Goal: Transaction & Acquisition: Obtain resource

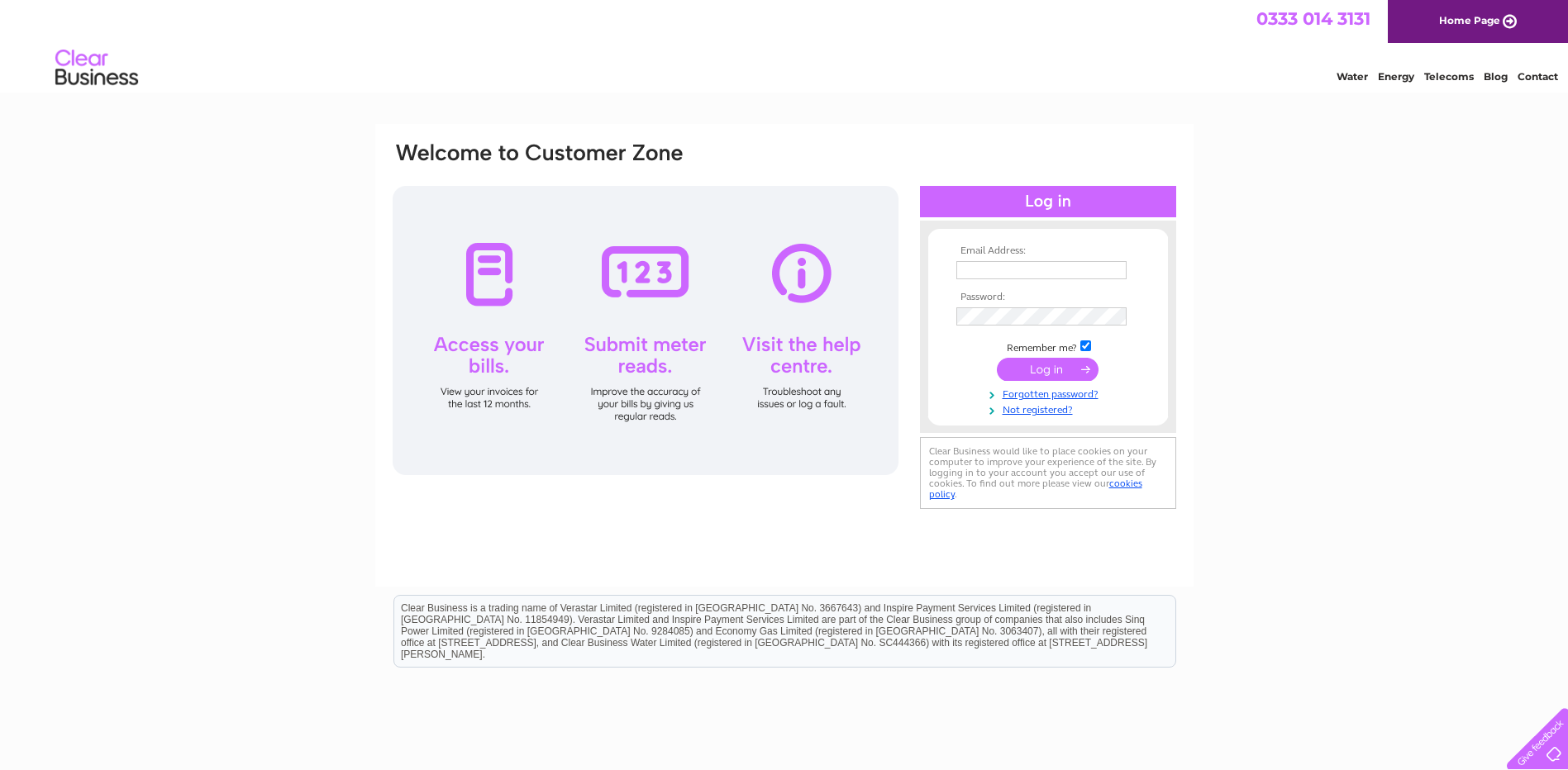
type input "agriorganics@hotmail.co.uk"
click at [1048, 367] on input "submit" at bounding box center [1047, 369] width 102 height 24
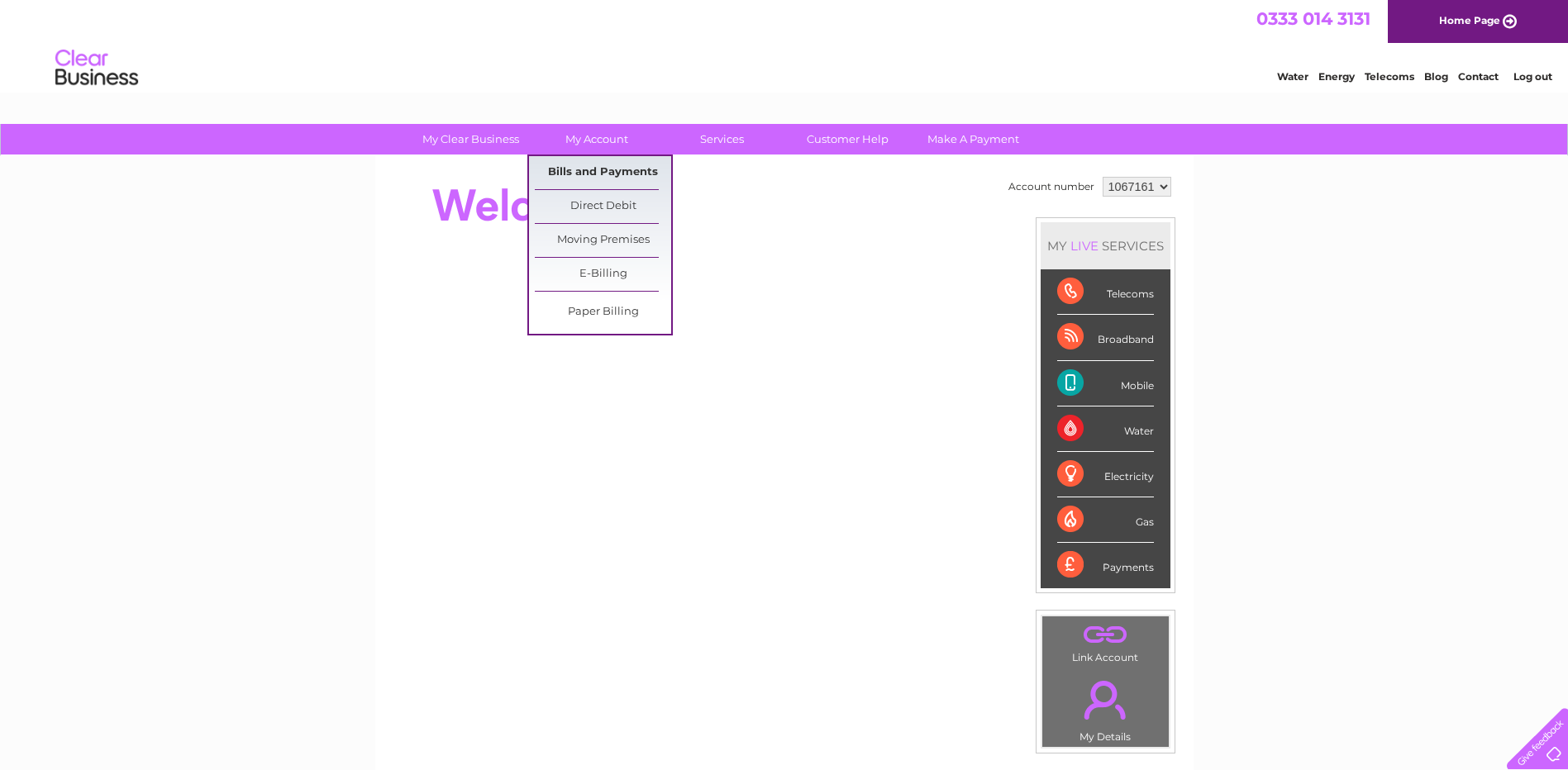
click at [585, 165] on link "Bills and Payments" at bounding box center [603, 172] width 137 height 33
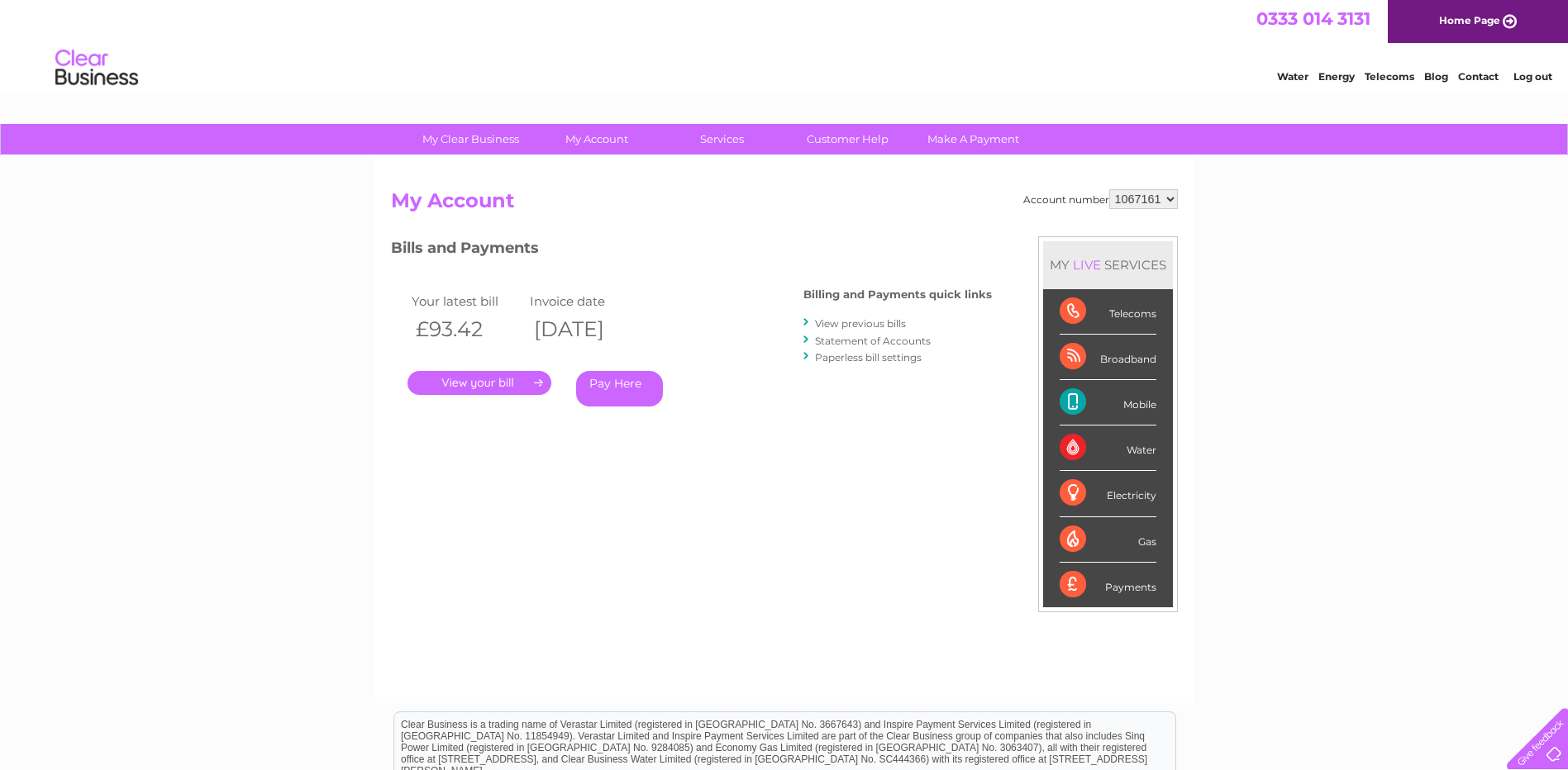
click at [496, 385] on link "." at bounding box center [479, 382] width 144 height 24
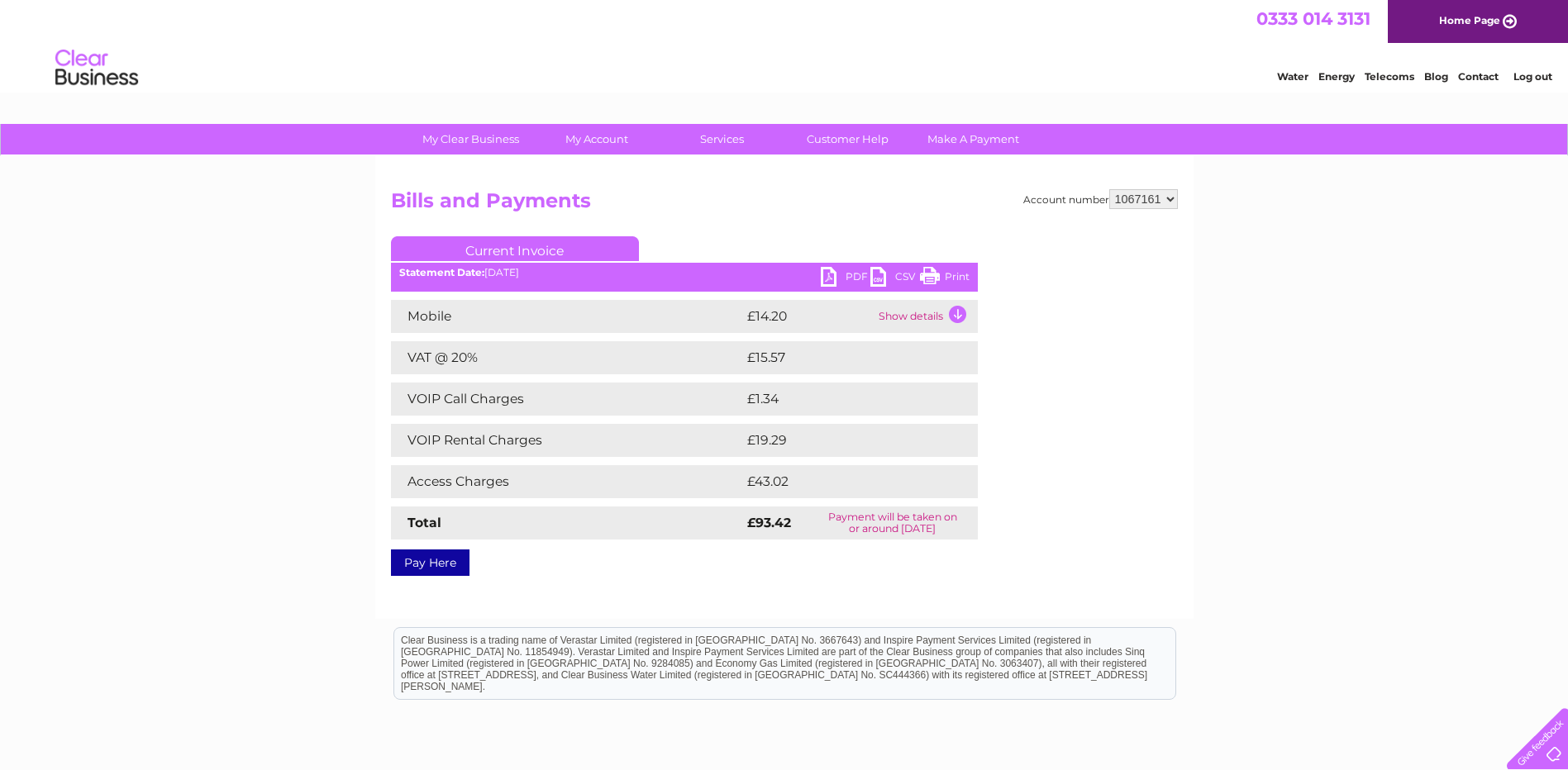
click at [968, 577] on div "Account number 1067161 Bills and Payments Current Invoice PDF CSV Print" at bounding box center [784, 387] width 818 height 462
click at [849, 270] on link "PDF" at bounding box center [845, 278] width 50 height 24
